Goal: Task Accomplishment & Management: Manage account settings

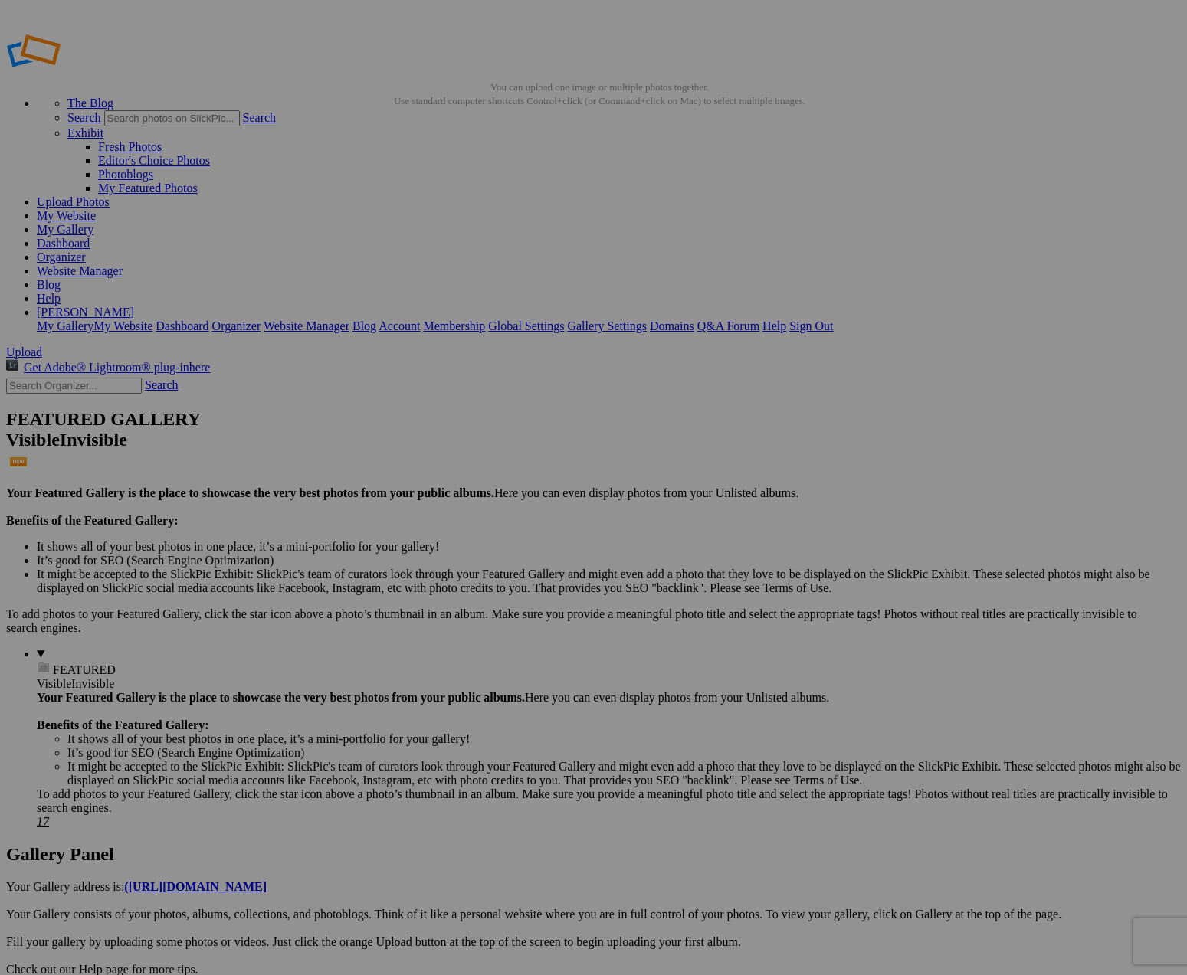
type input "Class of 1955 70 Year Reunion"
click at [457, 565] on span "Create" at bounding box center [440, 571] width 32 height 13
type input "[DATE] to [DATE]"
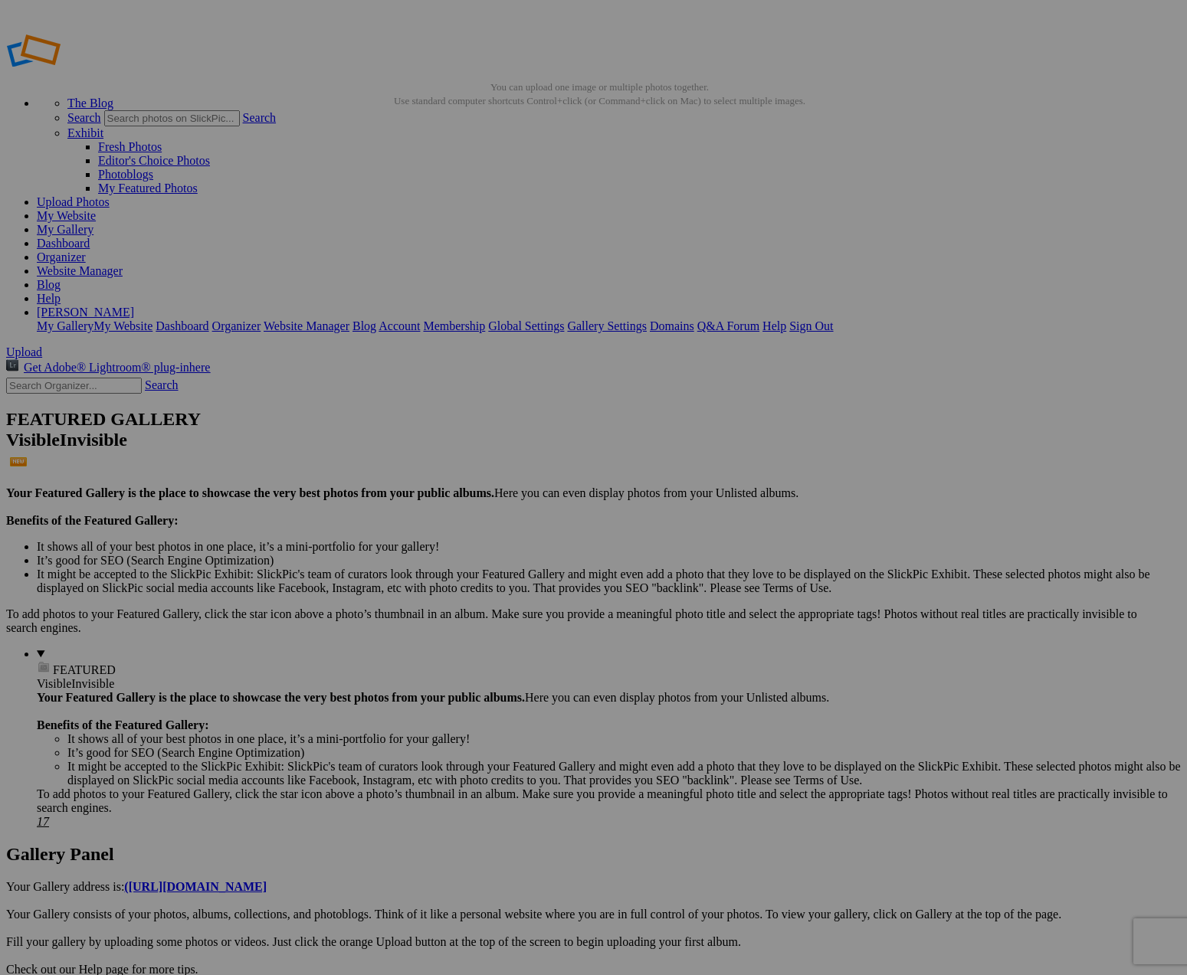
scroll to position [0, 0]
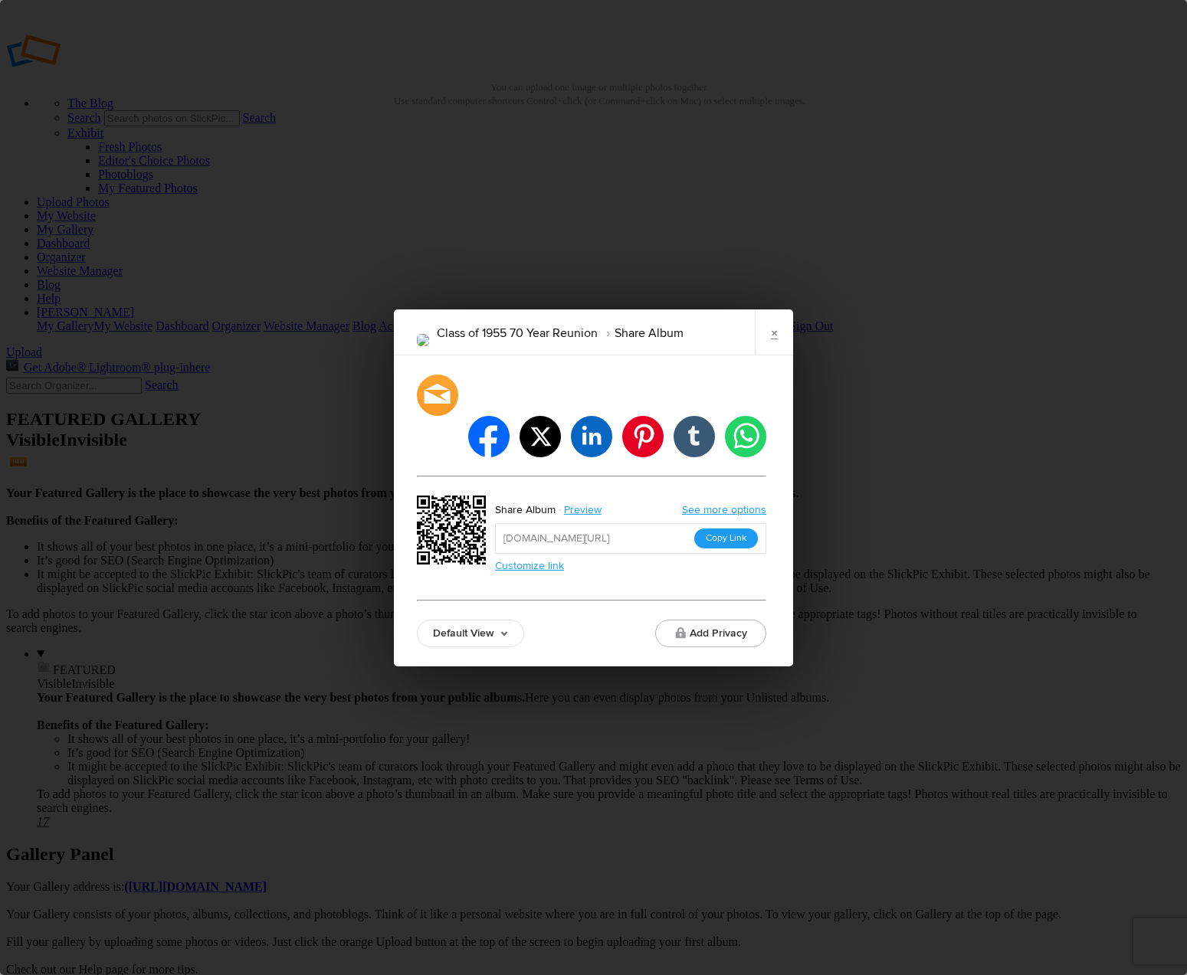
click at [727, 529] on button "Copy Link" at bounding box center [726, 539] width 64 height 20
click at [673, 523] on input "https://slickpic.us/18302678zGMz" at bounding box center [630, 538] width 271 height 31
click at [774, 349] on link "×" at bounding box center [774, 332] width 38 height 46
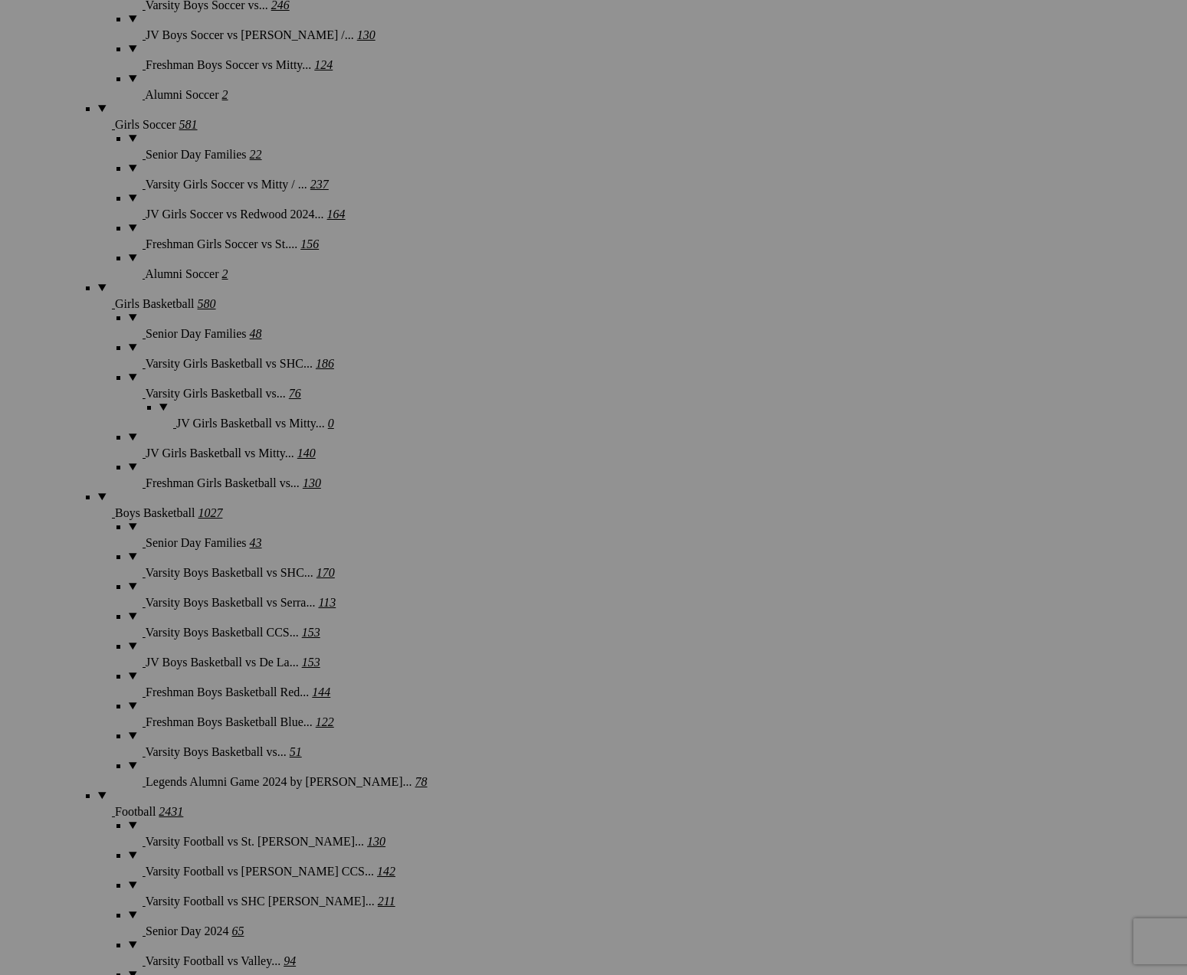
scroll to position [4122, 0]
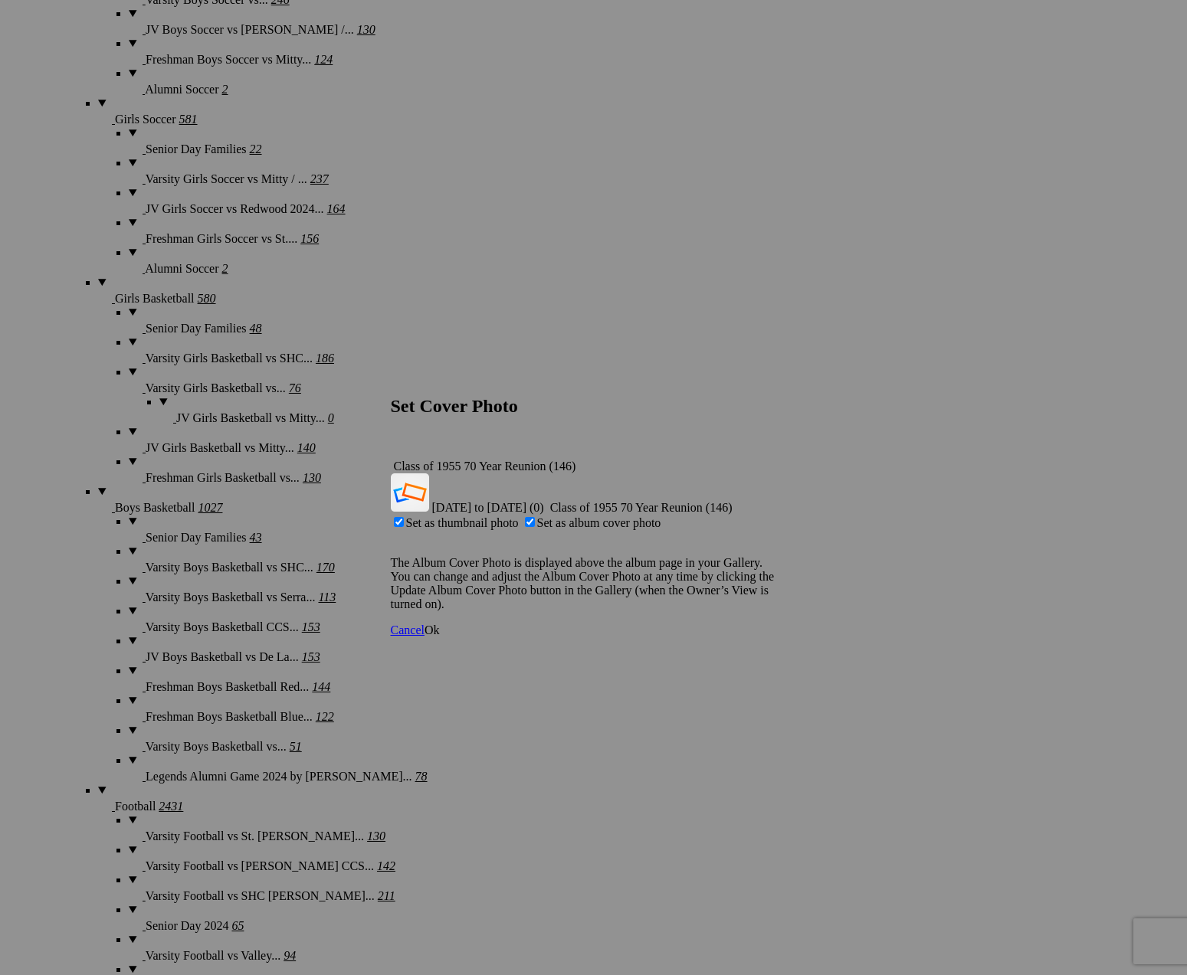
click at [440, 624] on span "Ok" at bounding box center [431, 630] width 15 height 13
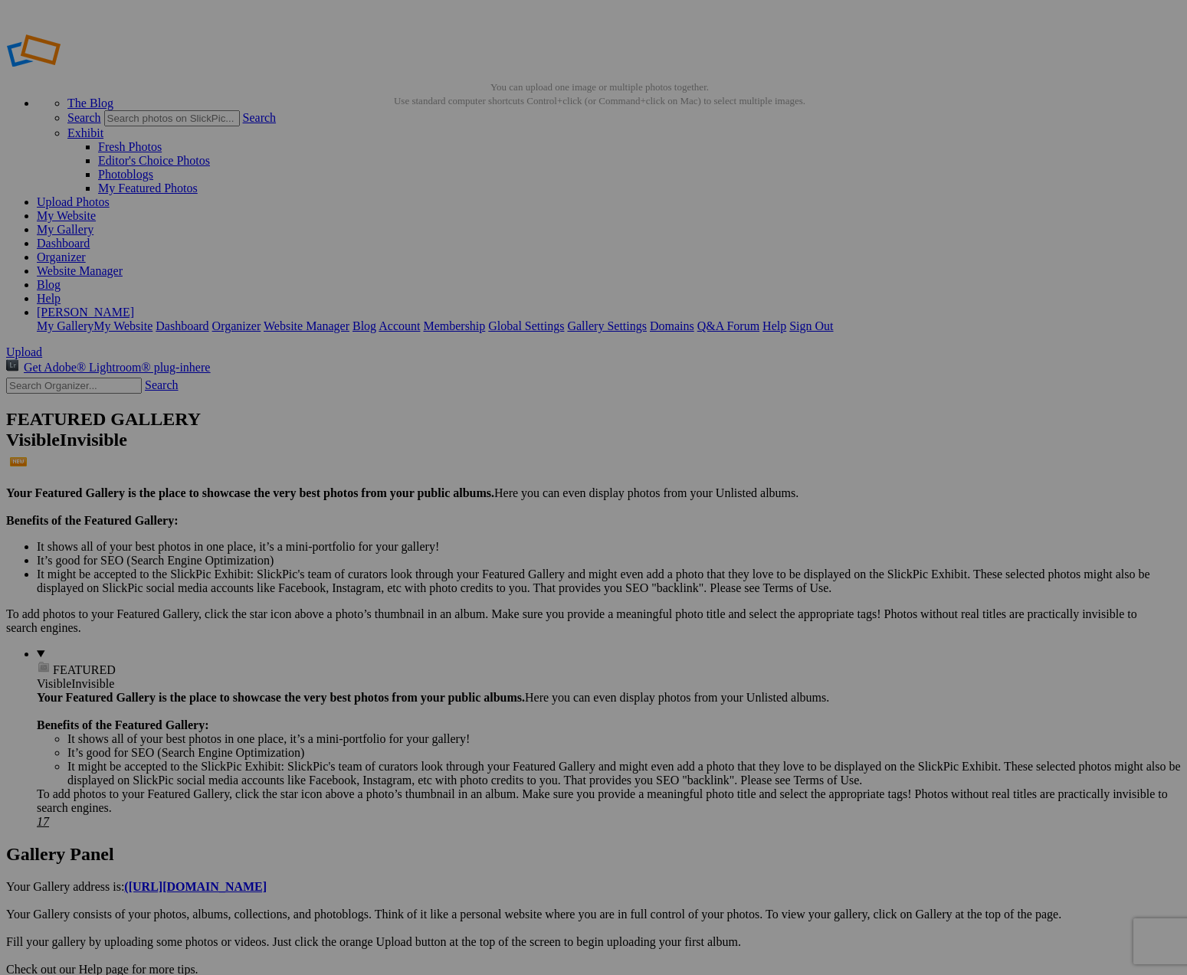
scroll to position [0, 0]
